Goal: Navigation & Orientation: Understand site structure

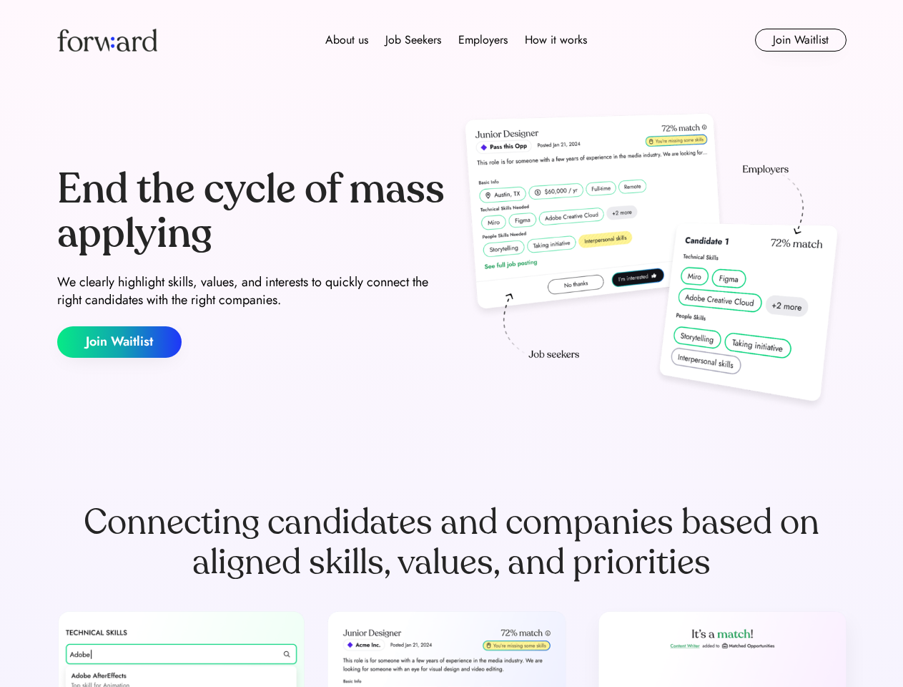
click at [451, 343] on div "End the cycle of mass applying We clearly highlight skills, values, and interes…" at bounding box center [452, 263] width 790 height 308
click at [452, 40] on div "About us Job Seekers Employers How it works" at bounding box center [457, 39] width 564 height 17
click at [107, 40] on img at bounding box center [107, 40] width 100 height 23
click at [456, 40] on div "About us Job Seekers Employers How it works" at bounding box center [457, 39] width 564 height 17
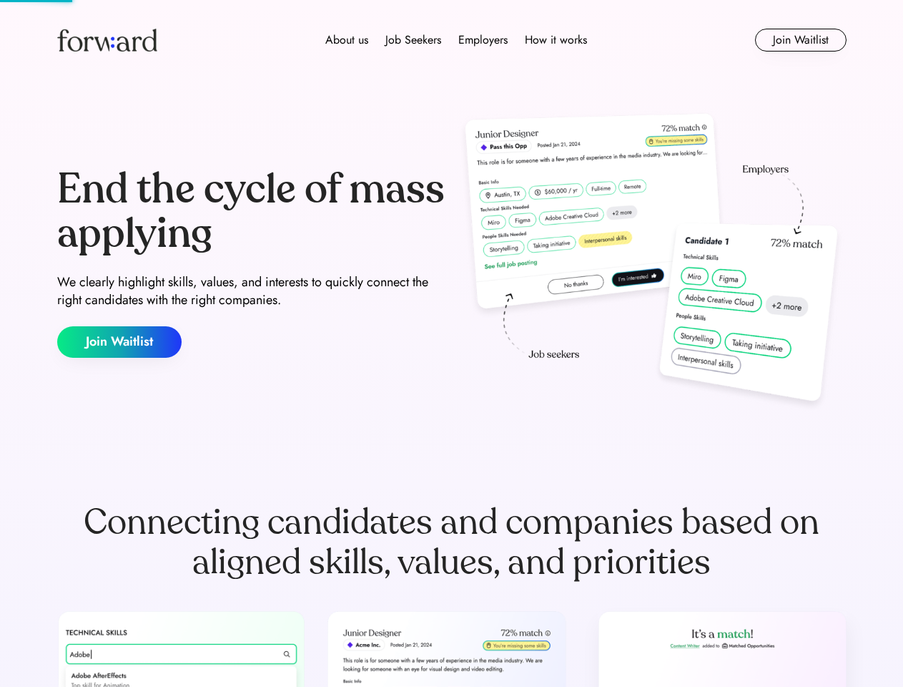
click at [347, 40] on div "About us" at bounding box center [346, 39] width 43 height 17
click at [413, 40] on div "Job Seekers" at bounding box center [413, 39] width 56 height 17
click at [483, 40] on div "Employers" at bounding box center [482, 39] width 49 height 17
click at [555, 40] on div "How it works" at bounding box center [556, 39] width 62 height 17
click at [800, 40] on button "Join Waitlist" at bounding box center [801, 40] width 92 height 23
